Goal: Information Seeking & Learning: Learn about a topic

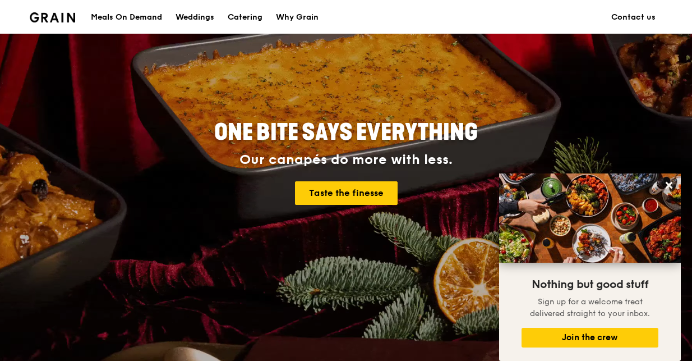
scroll to position [79, 0]
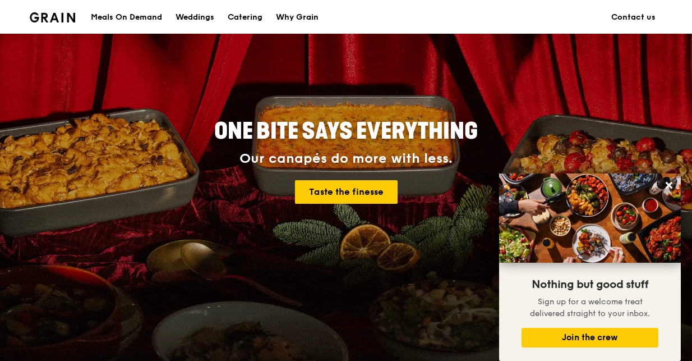
click at [298, 13] on div "Why Grain" at bounding box center [297, 18] width 43 height 34
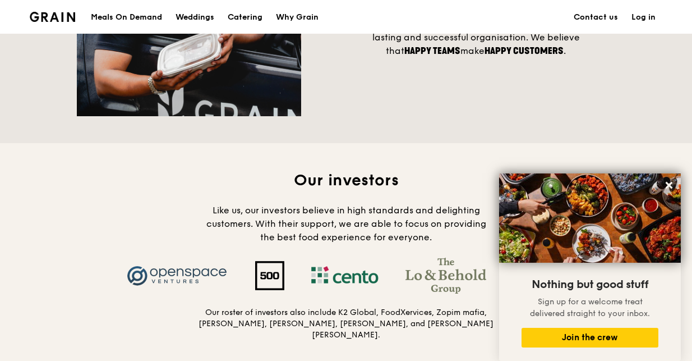
scroll to position [980, 0]
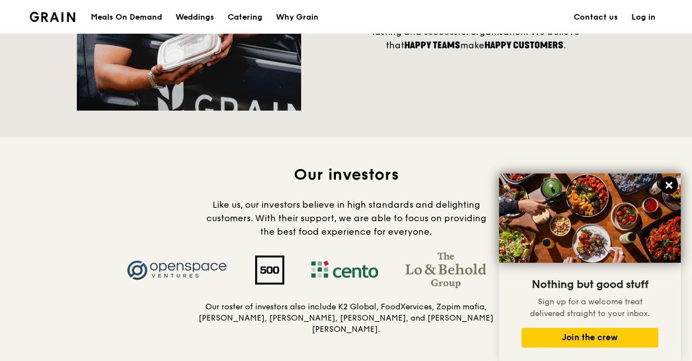
click at [670, 187] on icon at bounding box center [669, 185] width 7 height 7
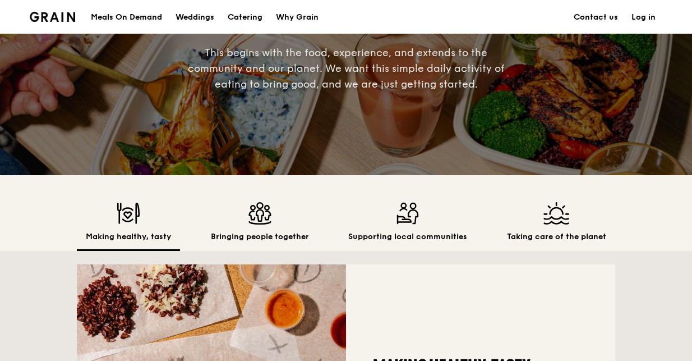
scroll to position [139, 0]
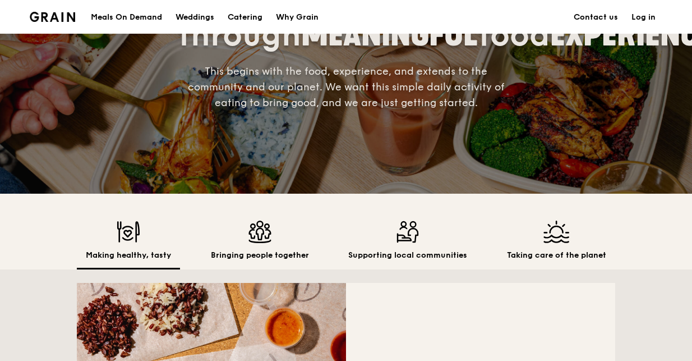
click at [271, 241] on img at bounding box center [260, 231] width 98 height 22
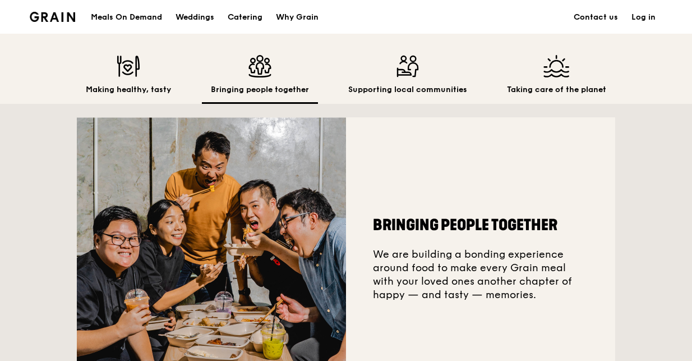
scroll to position [293, 0]
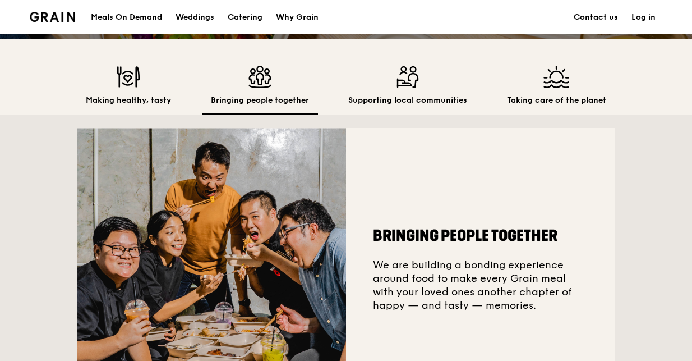
click at [424, 95] on h2 "Supporting local communities" at bounding box center [407, 100] width 119 height 11
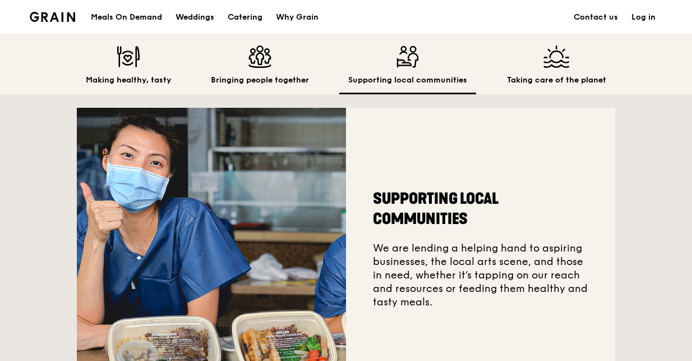
scroll to position [311, 0]
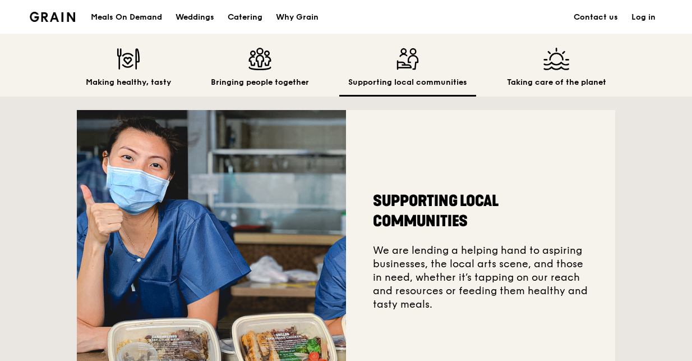
click at [525, 79] on h2 "Taking care of the planet" at bounding box center [556, 82] width 99 height 11
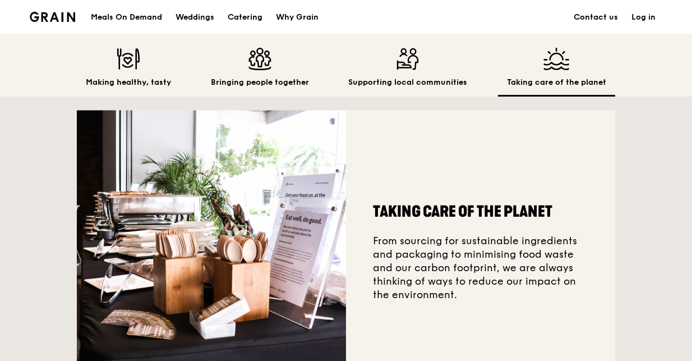
click at [398, 75] on div "Supporting local communities" at bounding box center [407, 72] width 137 height 49
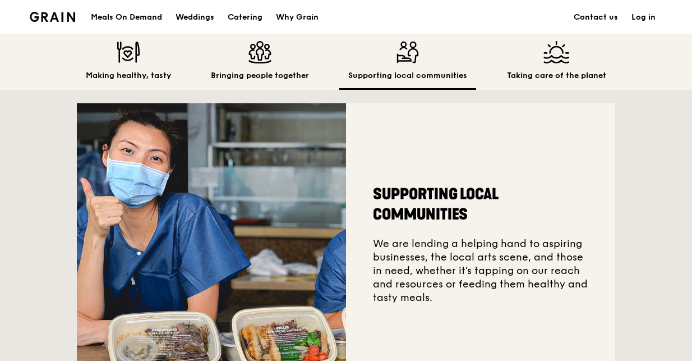
scroll to position [308, 0]
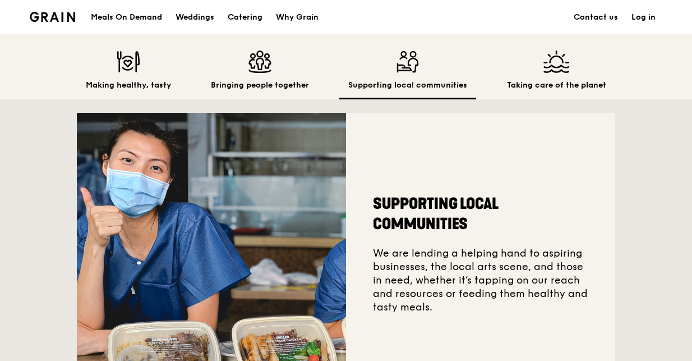
click at [267, 77] on div "Bringing people together" at bounding box center [260, 74] width 116 height 49
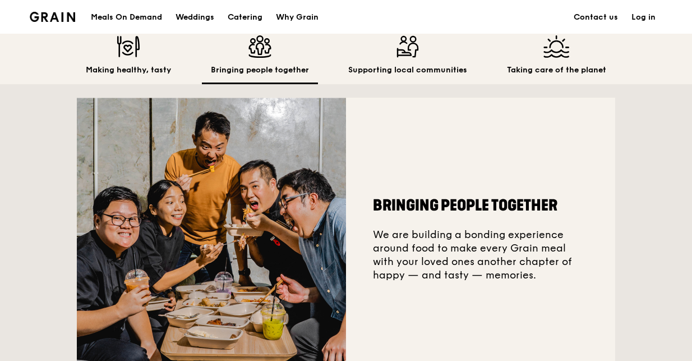
scroll to position [323, 0]
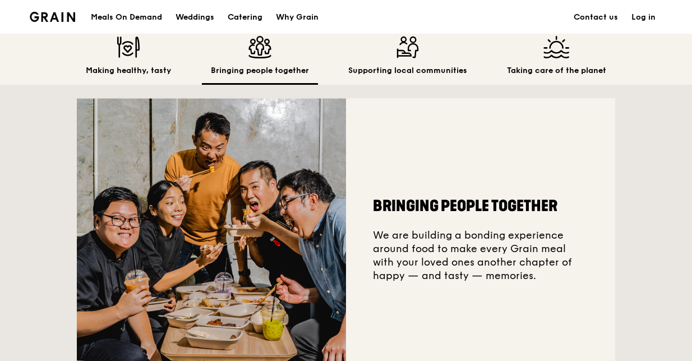
click at [136, 58] on img at bounding box center [128, 47] width 85 height 22
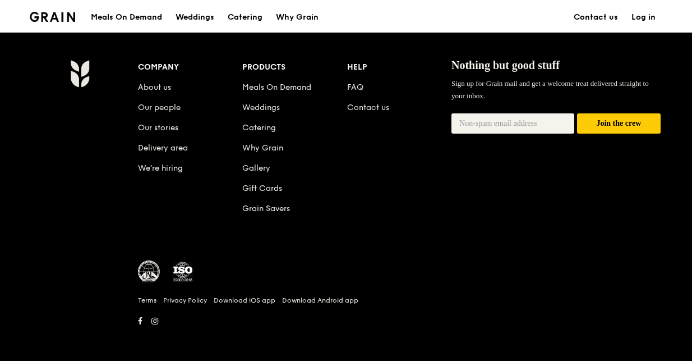
scroll to position [1202, 0]
